Goal: Information Seeking & Learning: Learn about a topic

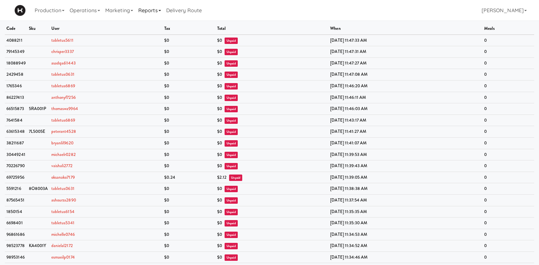
click at [158, 12] on link "Reports" at bounding box center [150, 10] width 28 height 21
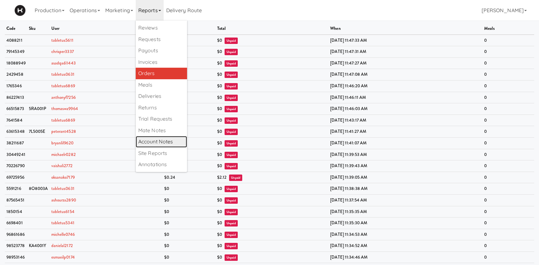
click at [179, 141] on link "Account Notes" at bounding box center [161, 142] width 51 height 12
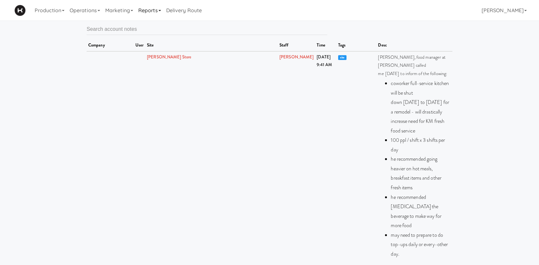
click at [150, 11] on link "Reports" at bounding box center [150, 10] width 28 height 21
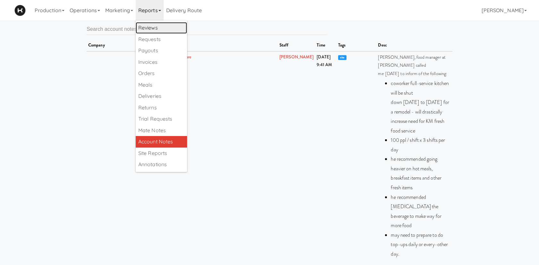
click at [168, 26] on link "Reviews" at bounding box center [161, 28] width 51 height 12
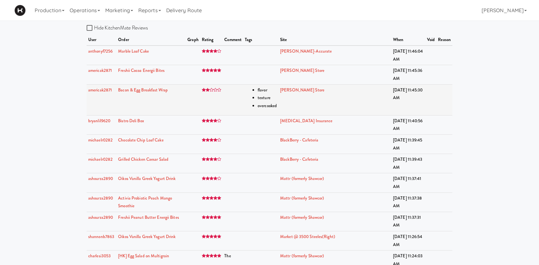
click at [222, 94] on td at bounding box center [211, 99] width 23 height 31
click at [162, 91] on link "Bacon & Egg Breakfast Wrap" at bounding box center [143, 90] width 50 height 6
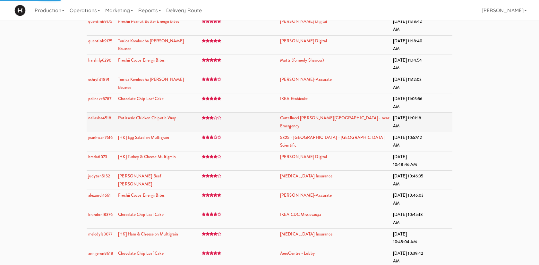
scroll to position [289, 0]
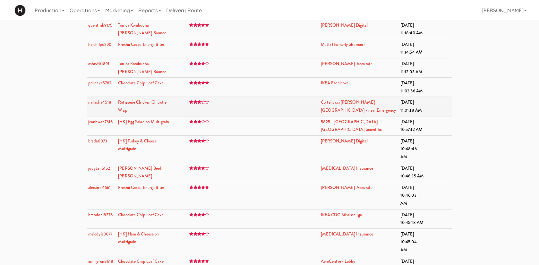
click at [166, 106] on td "Rotisserie Chicken Chipotle Wrap" at bounding box center [144, 106] width 57 height 19
click at [157, 105] on link "Rotisserie Chicken Chipotle Wrap" at bounding box center [142, 106] width 48 height 14
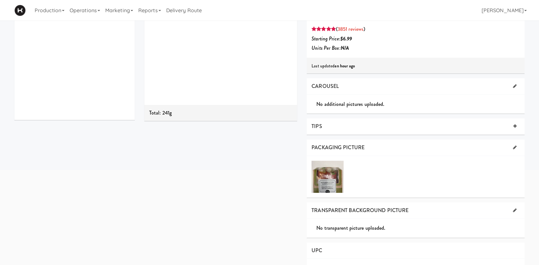
scroll to position [117, 0]
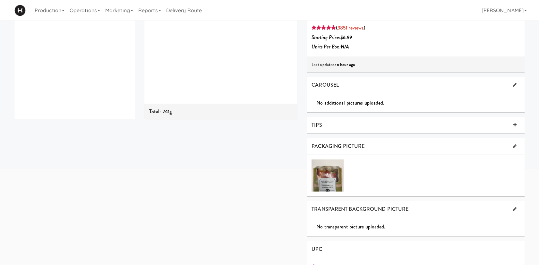
click at [329, 178] on div at bounding box center [328, 175] width 32 height 32
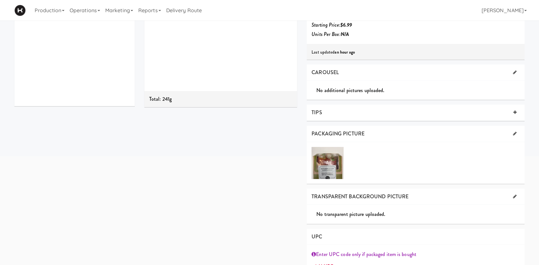
scroll to position [0, 0]
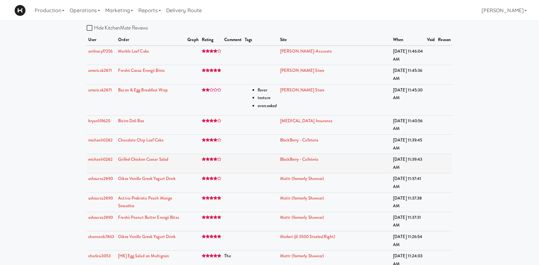
scroll to position [2, 0]
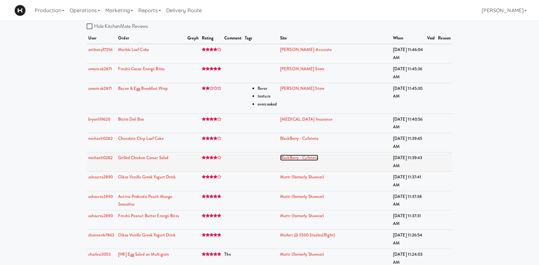
click at [295, 159] on link "BlackBerry - Cafeteria" at bounding box center [299, 158] width 38 height 6
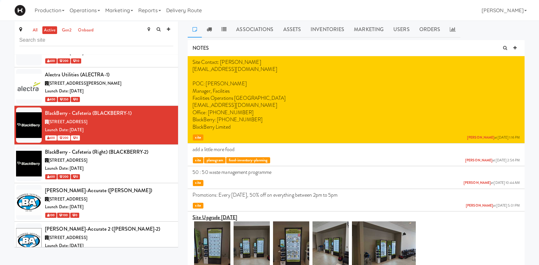
scroll to position [778, 0]
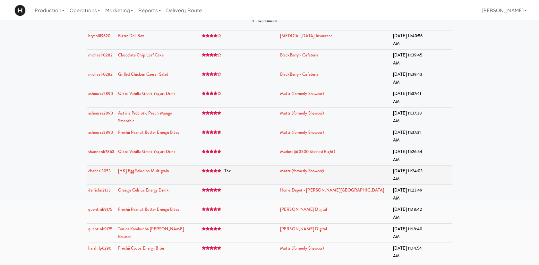
scroll to position [87, 0]
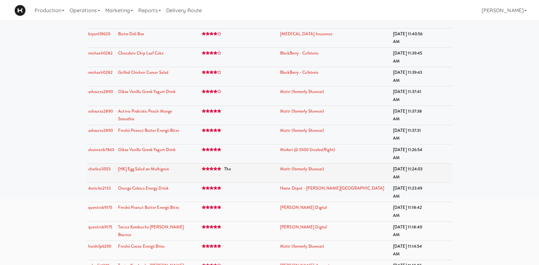
click at [231, 166] on span "The" at bounding box center [227, 169] width 6 height 6
click at [309, 166] on link "Mattr (formerly Shawcor)" at bounding box center [302, 169] width 44 height 6
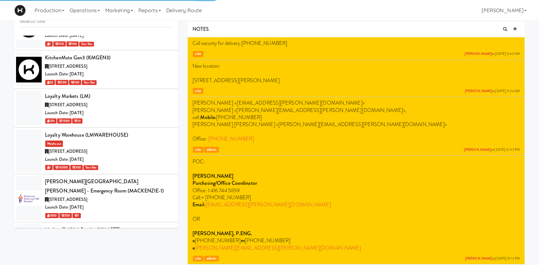
scroll to position [2347, 0]
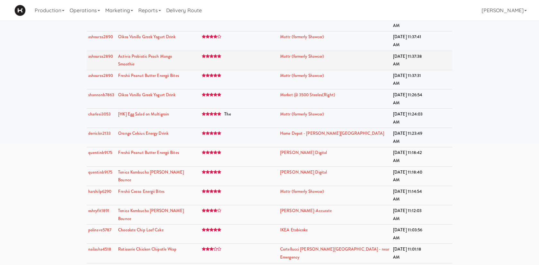
scroll to position [151, 0]
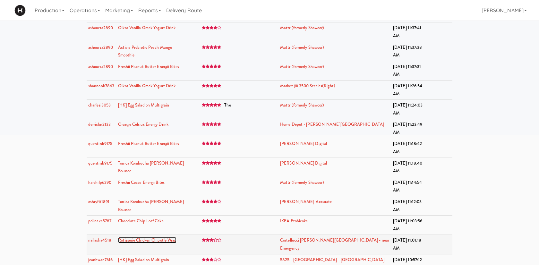
click at [158, 237] on link "Rotisserie Chicken Chipotle Wrap" at bounding box center [147, 240] width 58 height 6
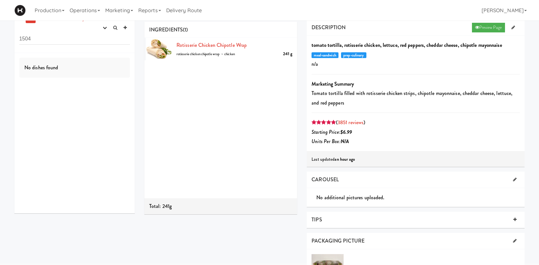
scroll to position [23, 0]
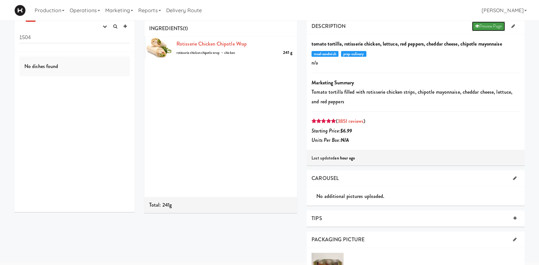
click at [491, 27] on link "Preview Page" at bounding box center [488, 26] width 33 height 10
click at [149, 10] on link "Reports" at bounding box center [150, 10] width 28 height 21
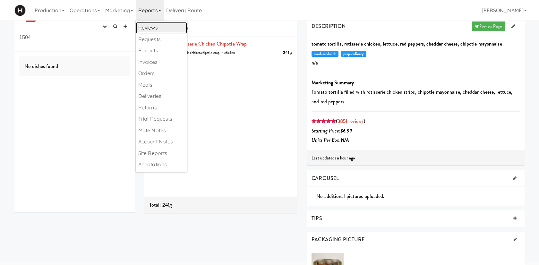
click at [155, 25] on link "Reviews" at bounding box center [161, 28] width 51 height 12
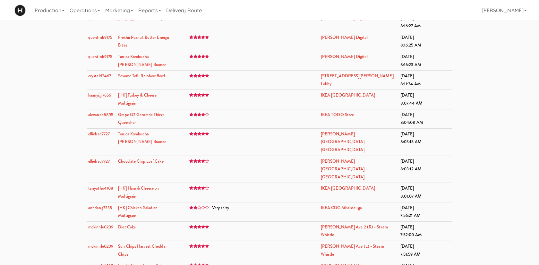
scroll to position [1162, 0]
click at [150, 204] on link "[HK] Chicken Salad on Multigrain" at bounding box center [137, 211] width 39 height 14
